Goal: Task Accomplishment & Management: Manage account settings

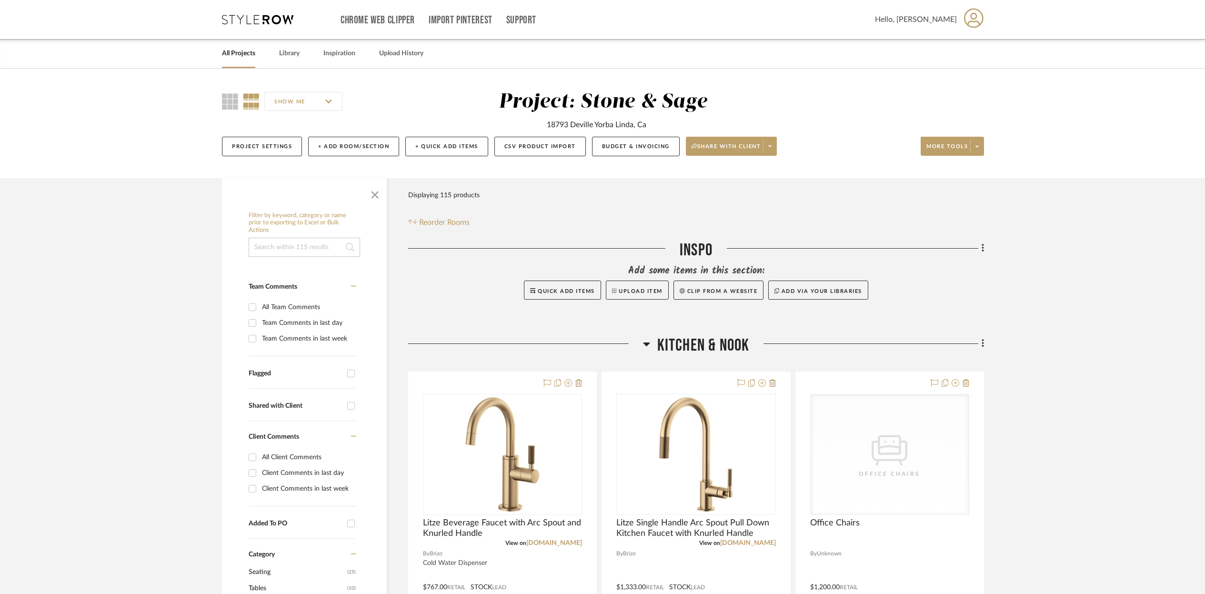
click at [244, 56] on link "All Projects" at bounding box center [238, 53] width 33 height 13
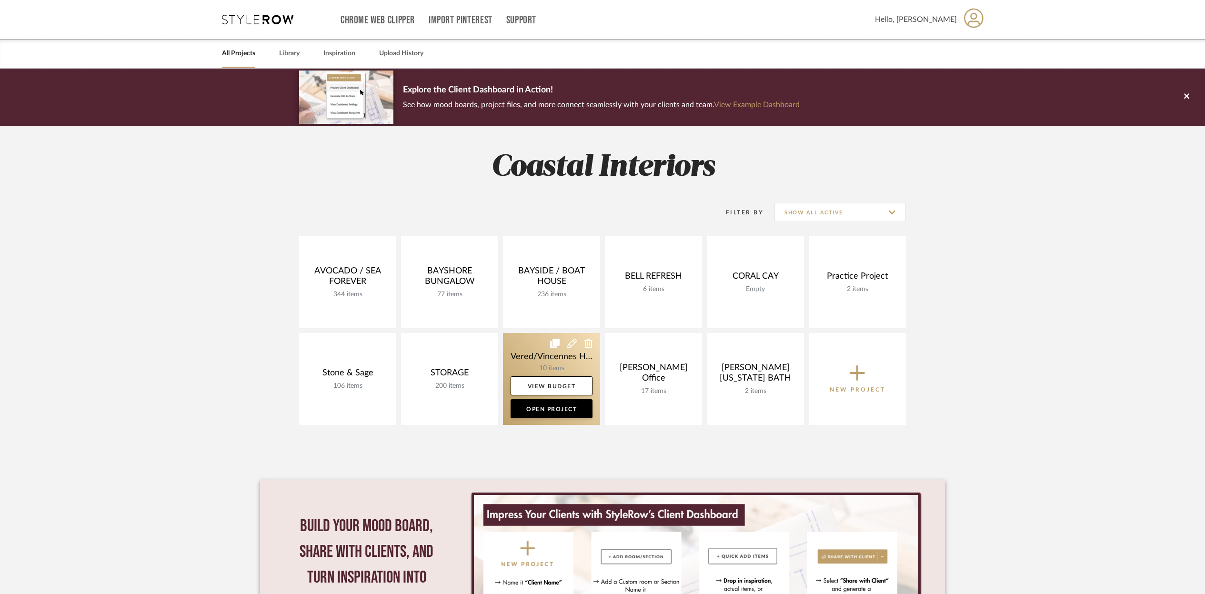
click at [571, 359] on link at bounding box center [551, 379] width 97 height 92
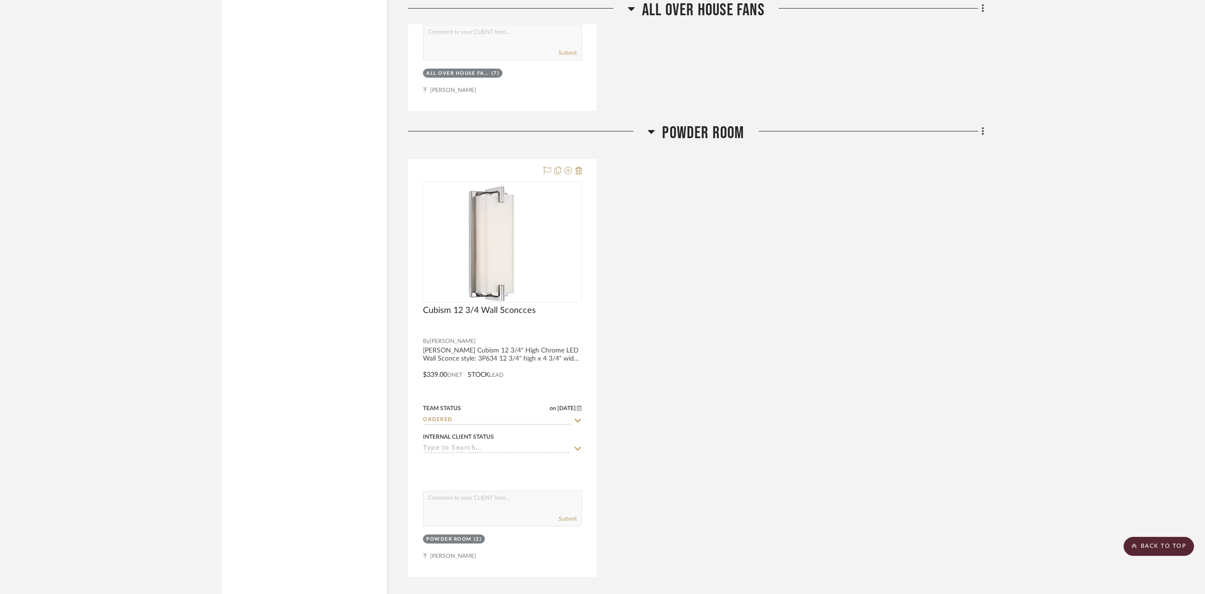
scroll to position [2429, 0]
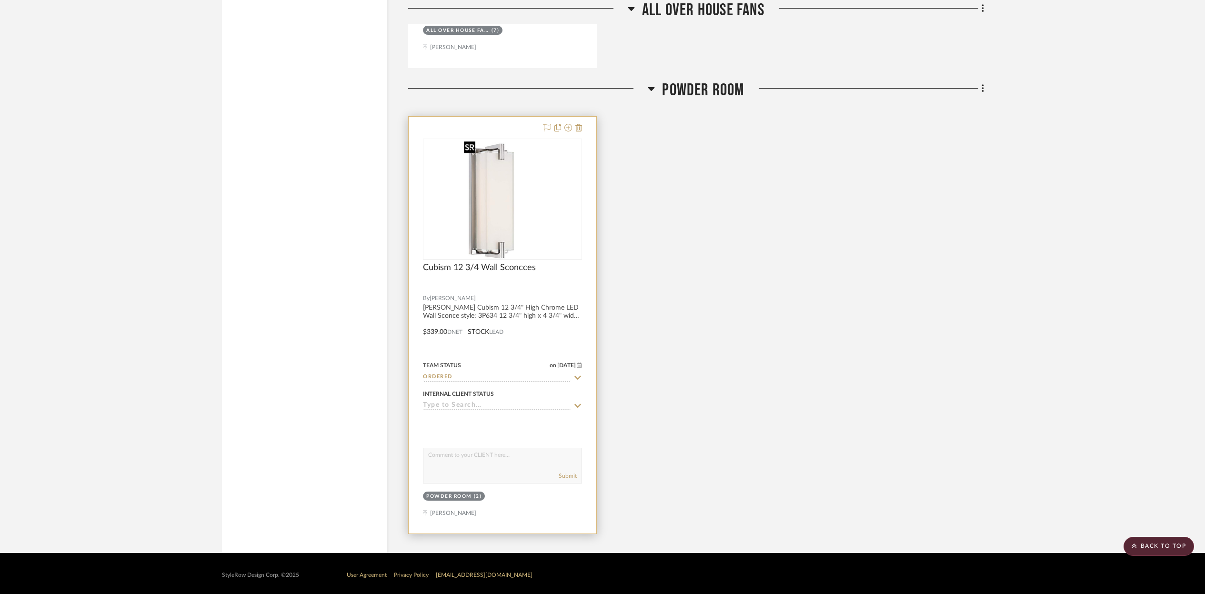
click at [545, 184] on img "0" at bounding box center [502, 199] width 85 height 119
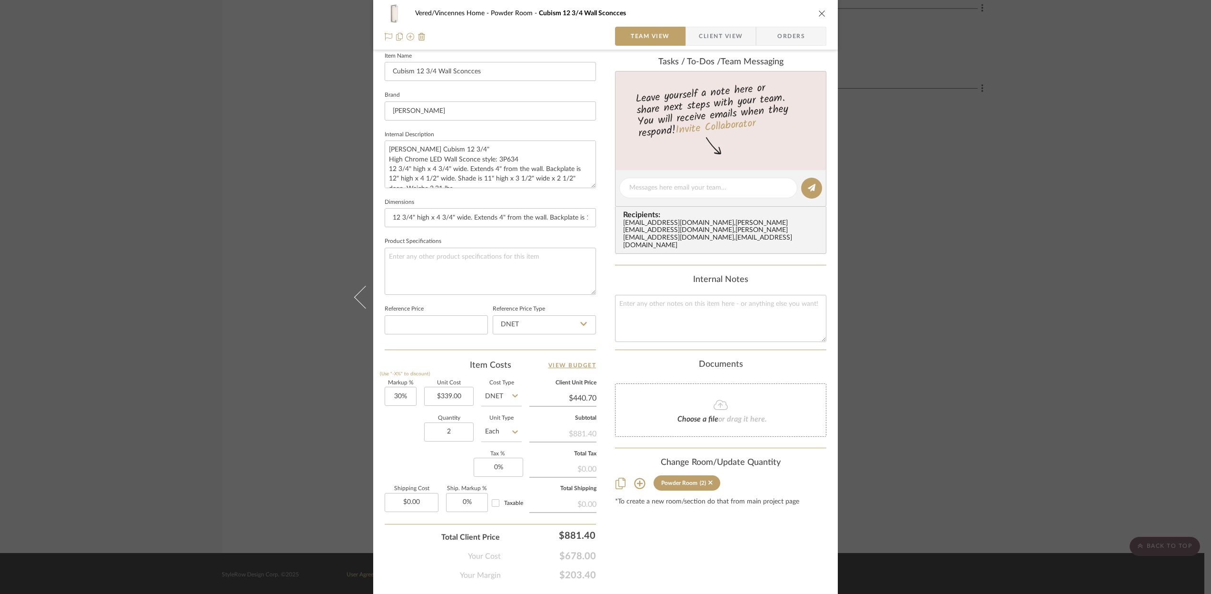
scroll to position [290, 0]
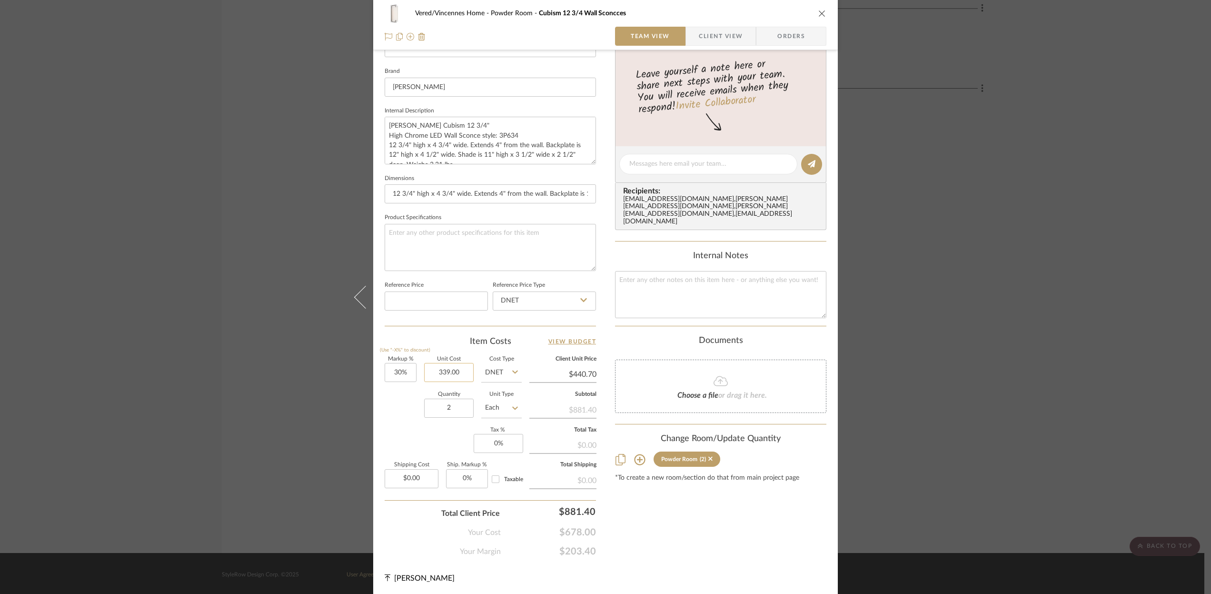
click at [464, 373] on input "339.00" at bounding box center [449, 372] width 50 height 19
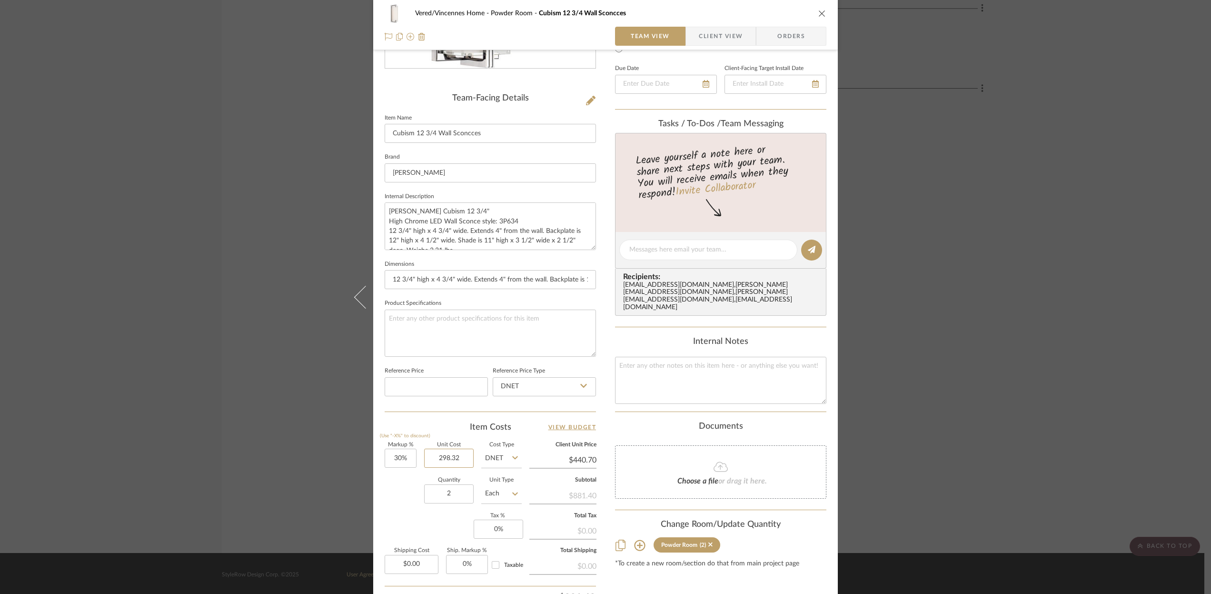
scroll to position [0, 0]
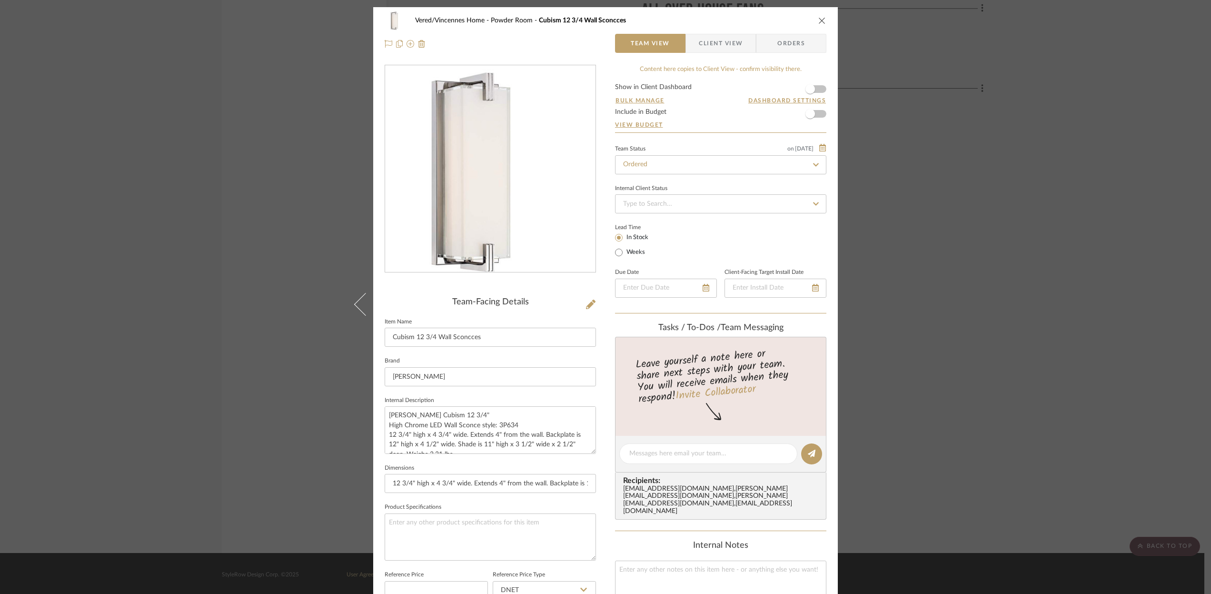
type input "$298.32"
click at [580, 43] on div at bounding box center [490, 43] width 211 height 19
type input "$387.82"
click at [820, 21] on icon "close" at bounding box center [823, 21] width 8 height 8
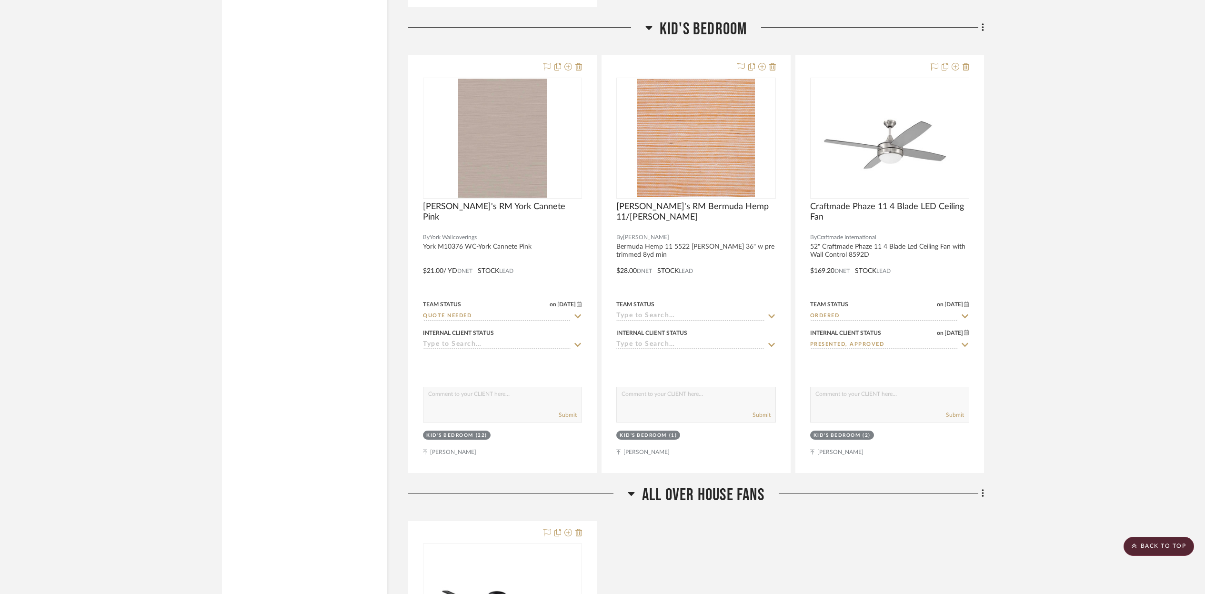
scroll to position [1555, 0]
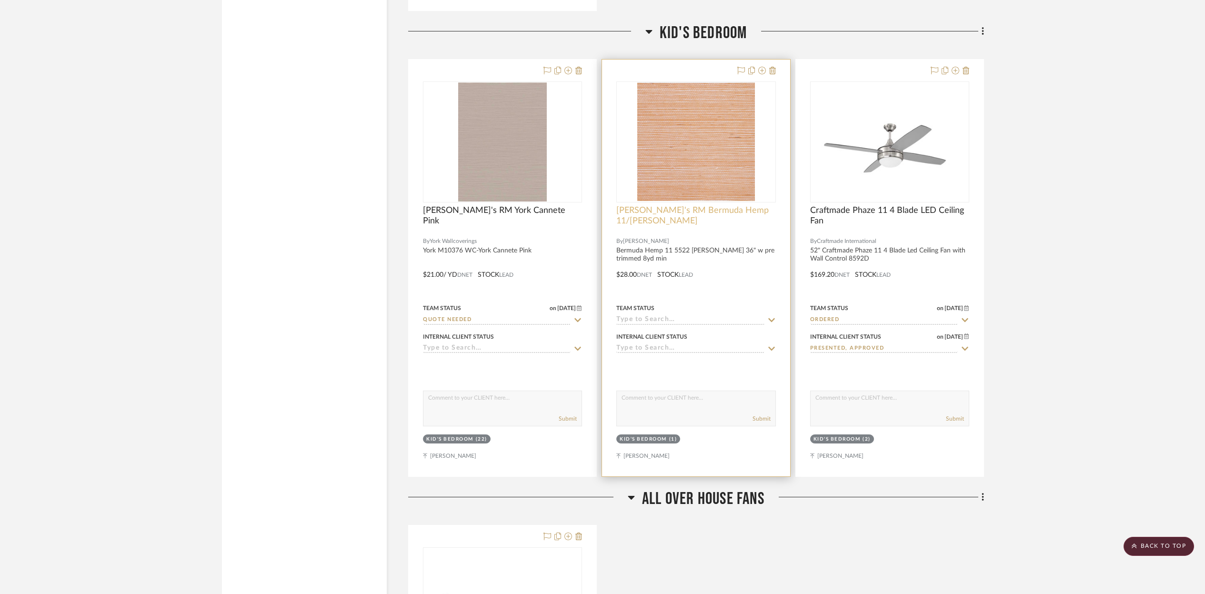
click at [721, 214] on span "[PERSON_NAME]'s RM Bermuda Hemp 11/[PERSON_NAME]" at bounding box center [695, 215] width 159 height 21
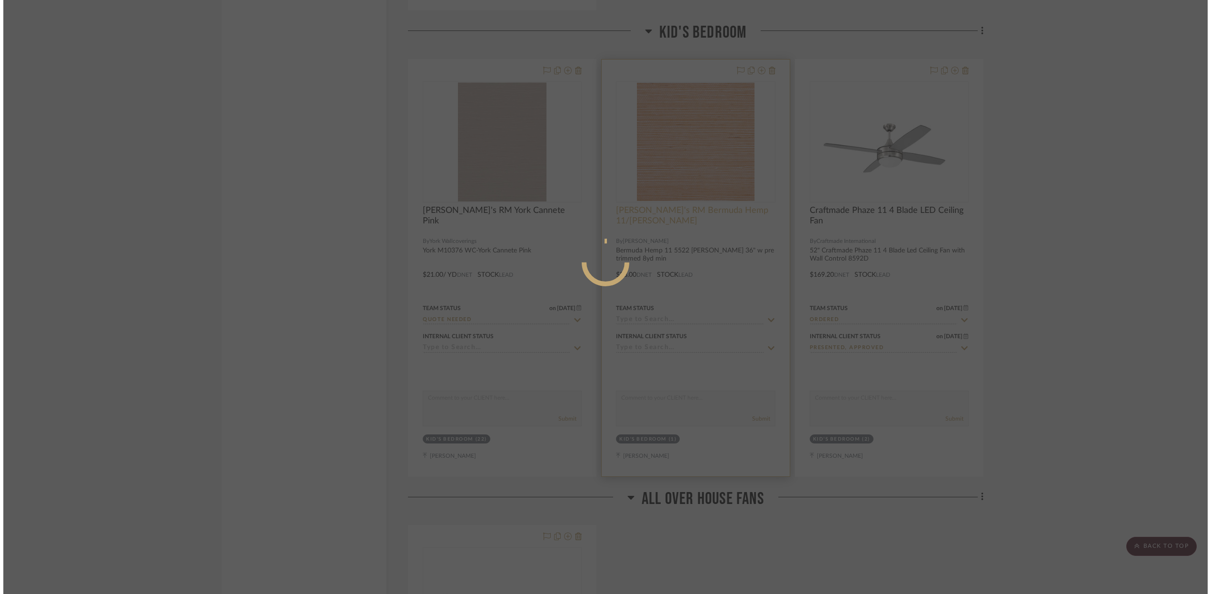
scroll to position [0, 0]
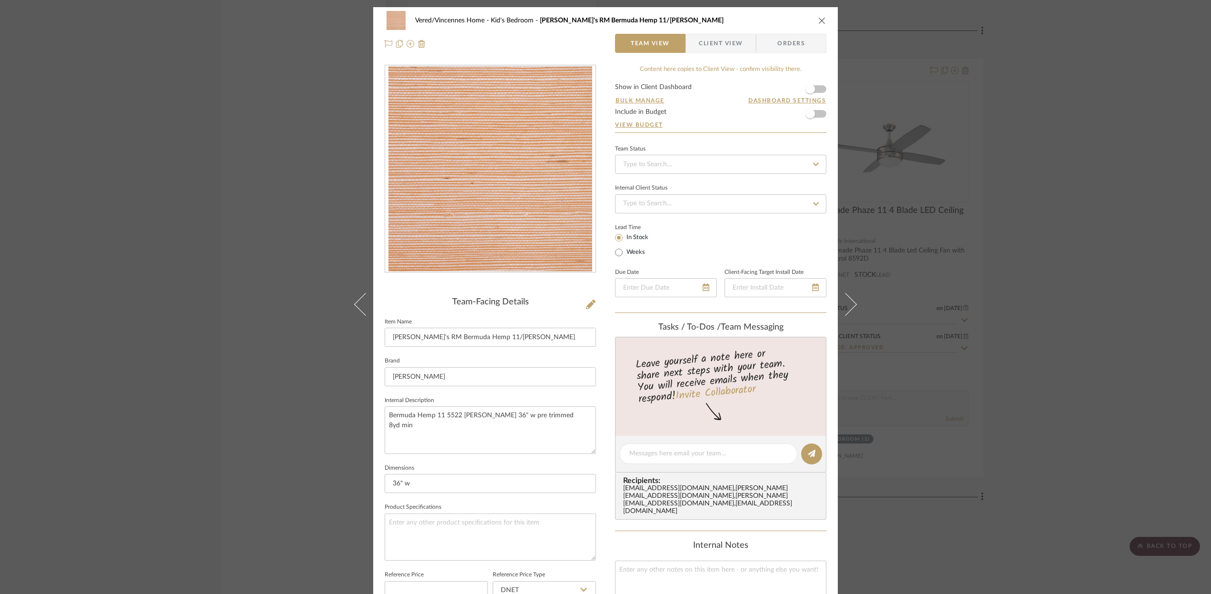
click at [814, 161] on icon at bounding box center [816, 164] width 9 height 7
click at [639, 214] on span "Ordered" at bounding box center [634, 213] width 24 height 7
type input "[DATE]"
type input "Ordered"
type input "[DATE]"
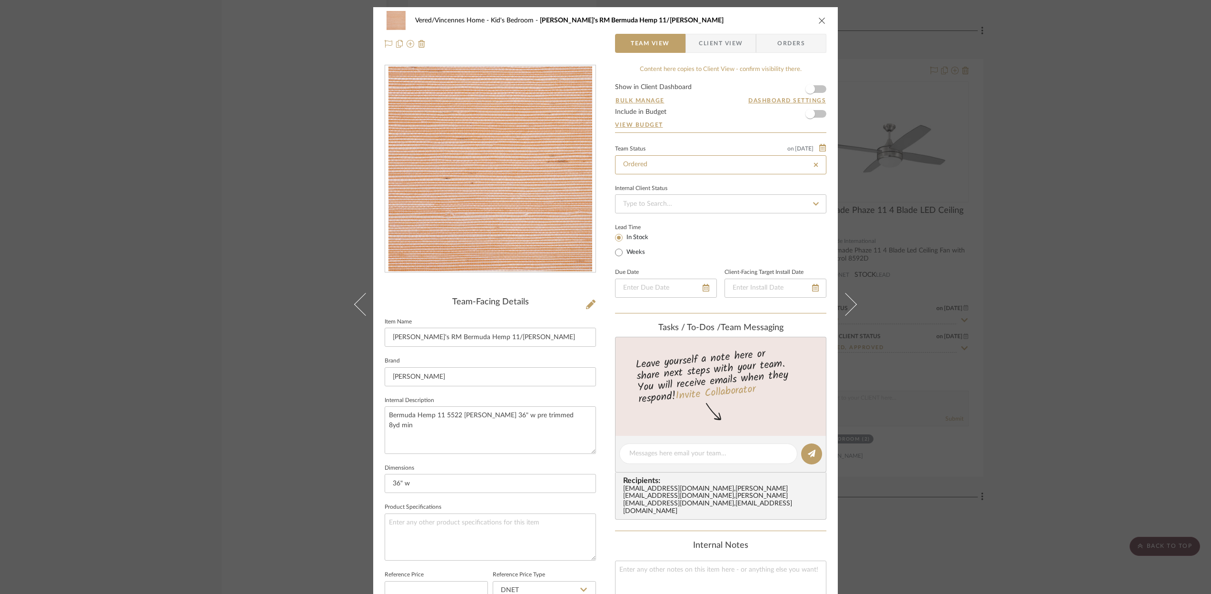
type input "Ordered"
click at [814, 203] on icon at bounding box center [816, 203] width 6 height 3
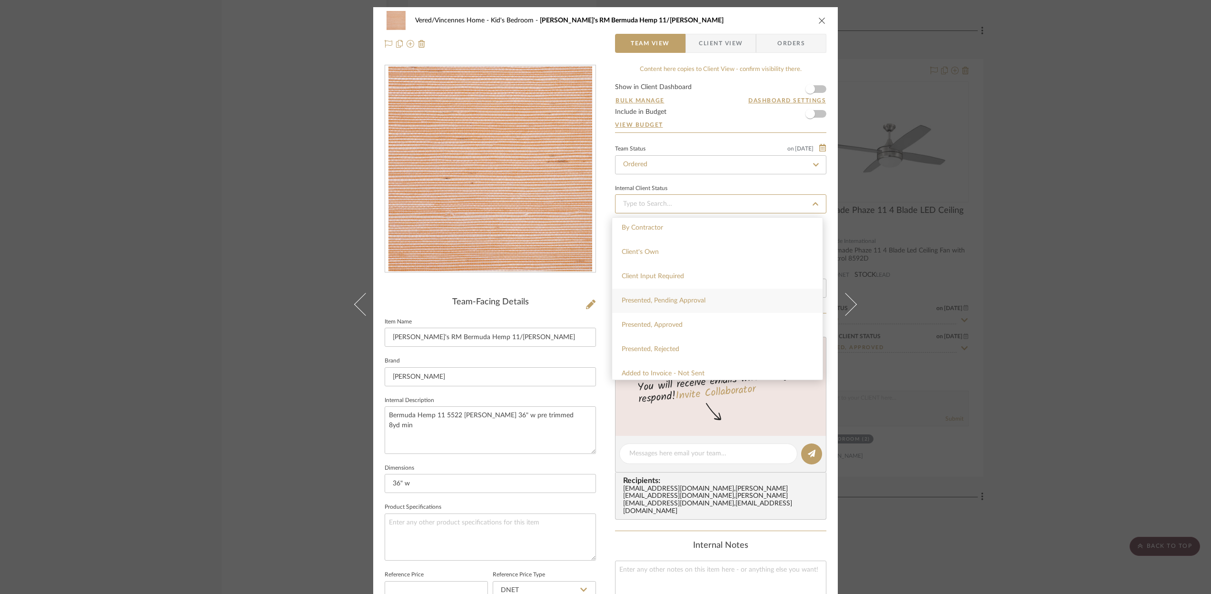
scroll to position [25, 0]
click at [640, 325] on span "Presented, Approved" at bounding box center [652, 326] width 61 height 7
type input "[DATE]"
type input "Presented, Approved"
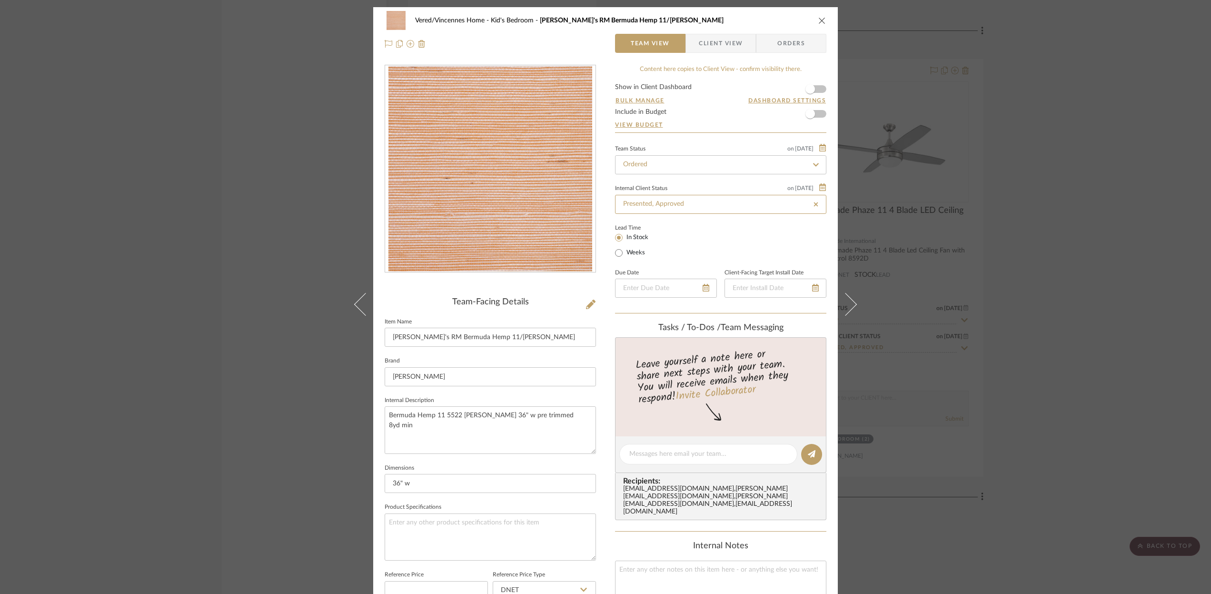
type input "[DATE]"
type input "Presented, Approved"
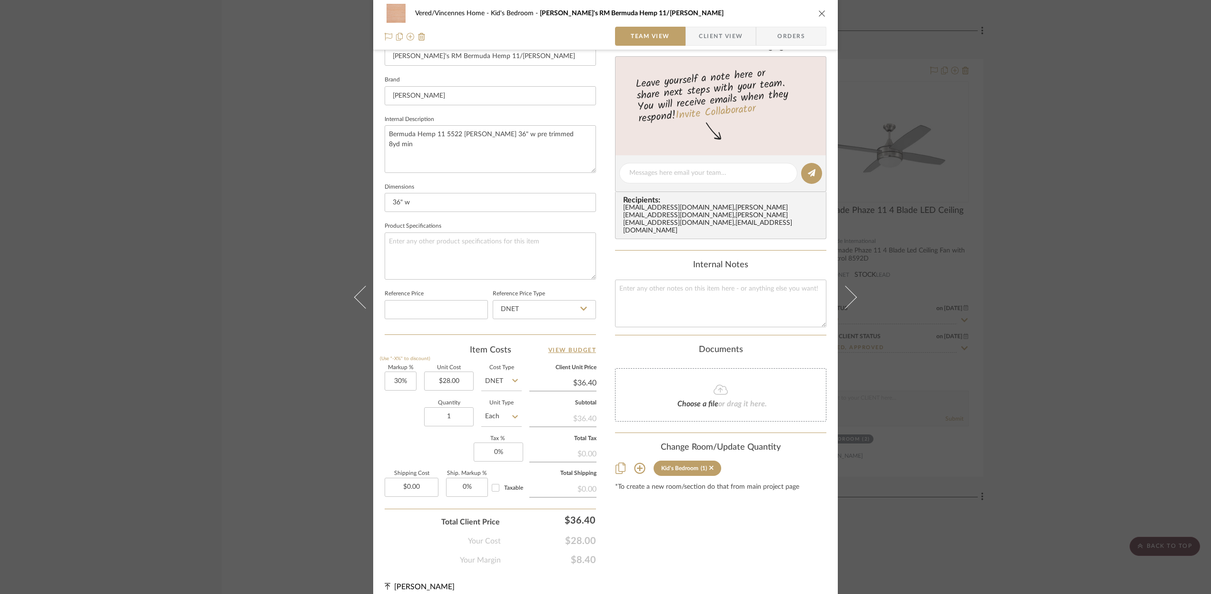
scroll to position [290, 0]
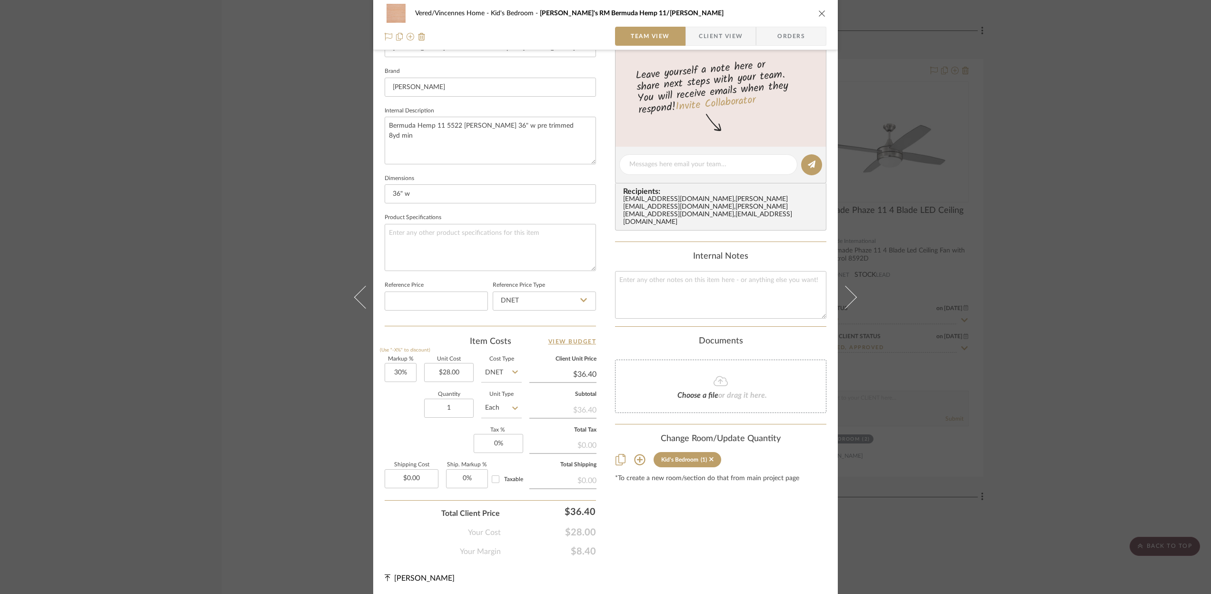
click at [512, 405] on icon at bounding box center [515, 408] width 6 height 8
click at [494, 506] on span "YD" at bounding box center [493, 503] width 10 height 7
type input "YD"
click at [451, 407] on input "1" at bounding box center [449, 408] width 50 height 19
type input "24"
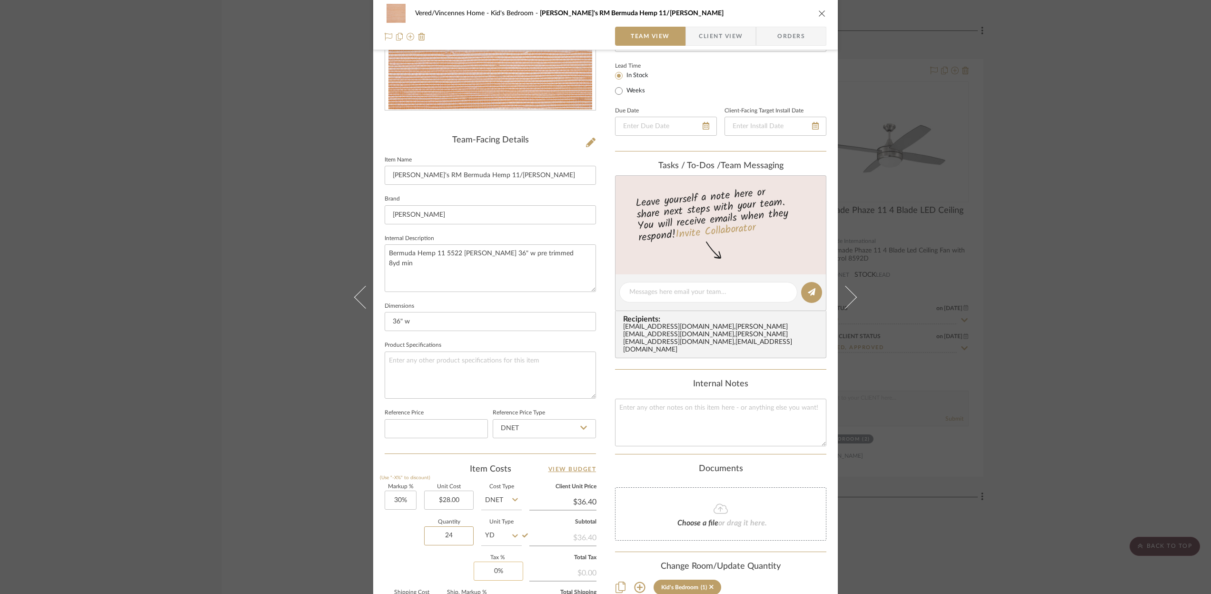
scroll to position [0, 0]
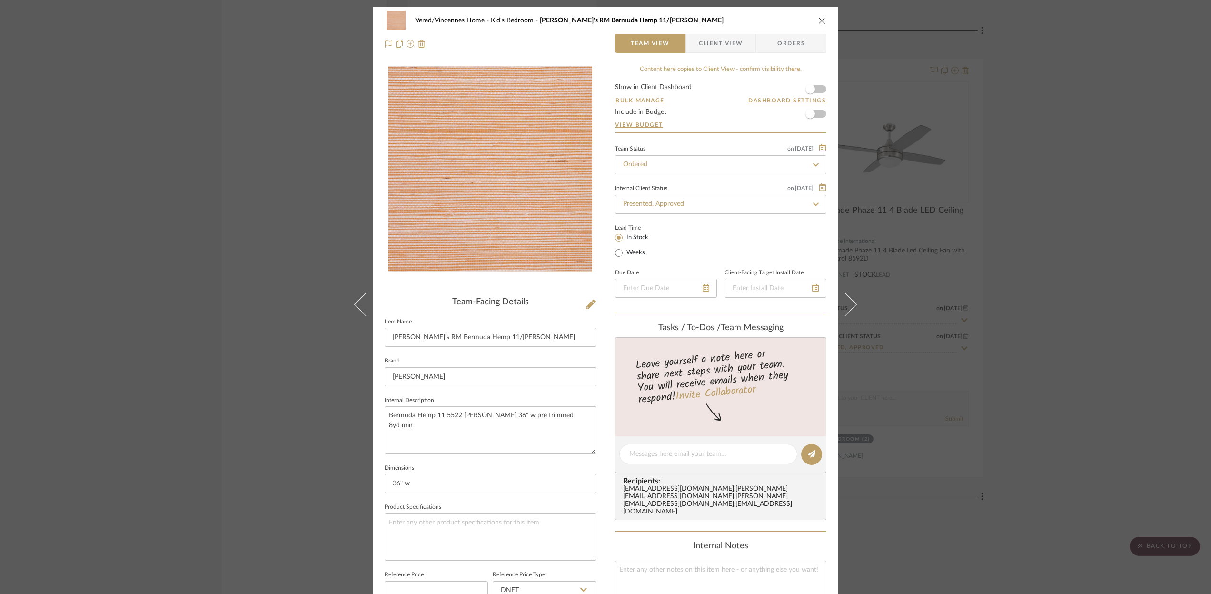
type input "24"
click at [564, 40] on div at bounding box center [490, 43] width 211 height 19
click at [819, 19] on icon "close" at bounding box center [823, 21] width 8 height 8
